Goal: Navigation & Orientation: Find specific page/section

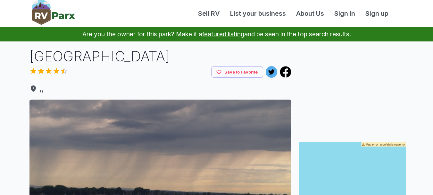
click at [38, 13] on img at bounding box center [53, 12] width 43 height 25
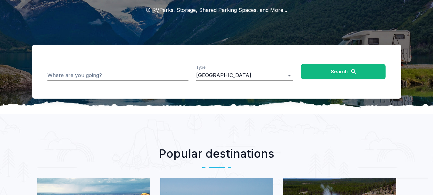
scroll to position [80, 0]
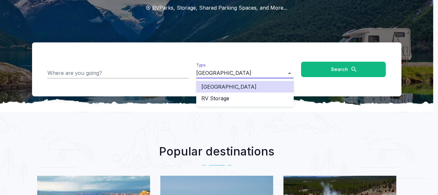
click at [289, 70] on div at bounding box center [219, 97] width 438 height 195
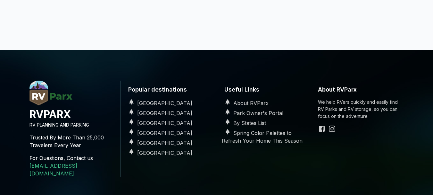
scroll to position [963, 0]
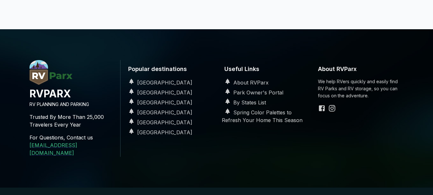
click at [10, 88] on footer "RVPARX RV PLANNING AND PARKING Trusted By More Than 25,000 Travelers Every Year…" at bounding box center [216, 124] width 433 height 191
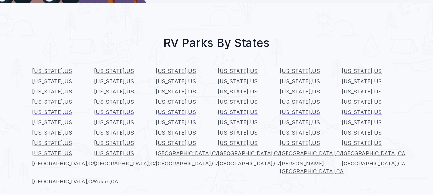
scroll to position [696, 0]
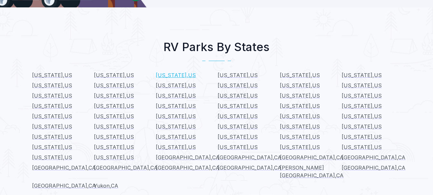
click at [168, 72] on span "[US_STATE] , [GEOGRAPHIC_DATA]" at bounding box center [176, 75] width 40 height 6
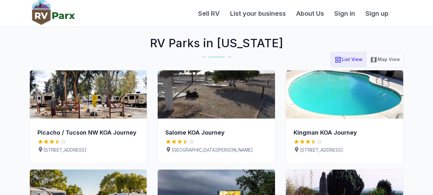
click at [42, 9] on img at bounding box center [53, 12] width 43 height 25
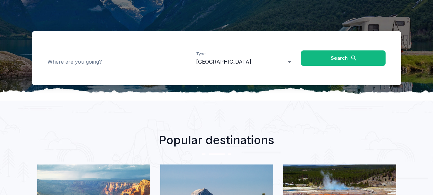
scroll to position [93, 0]
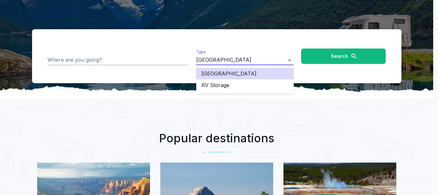
click at [286, 57] on div at bounding box center [219, 97] width 438 height 195
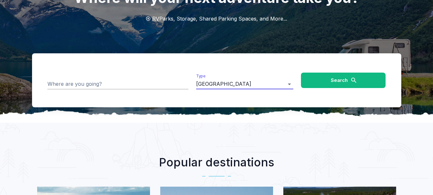
scroll to position [0, 0]
